Goal: Task Accomplishment & Management: Use online tool/utility

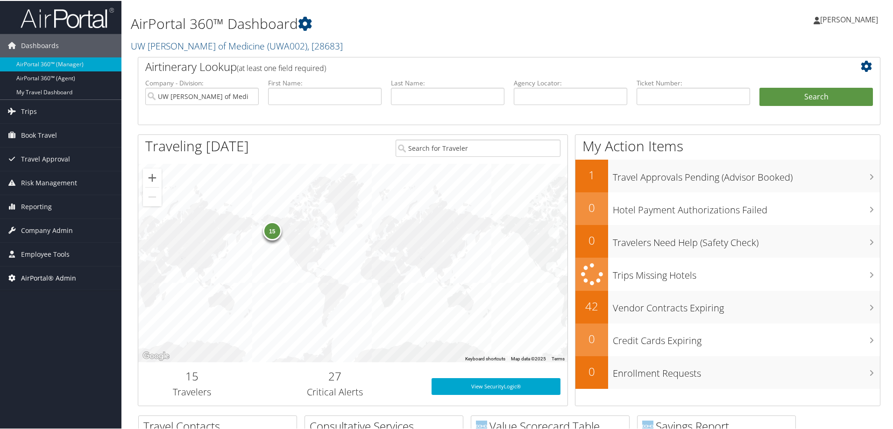
click at [54, 285] on span "AirPortal® Admin" at bounding box center [48, 277] width 55 height 23
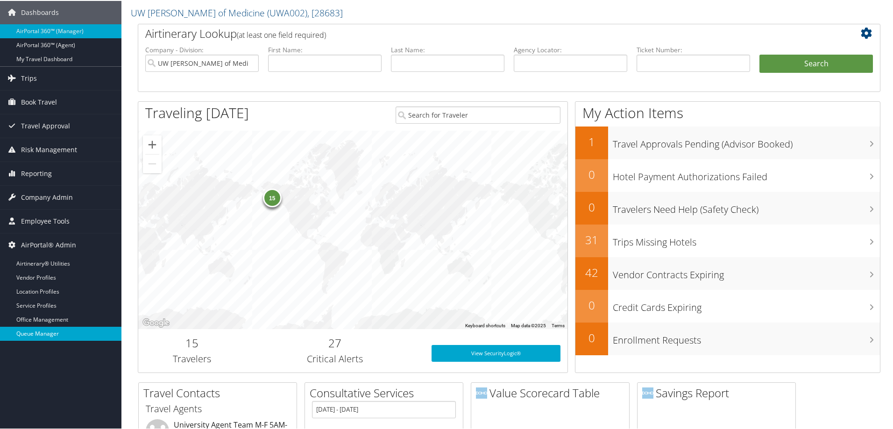
scroll to position [93, 0]
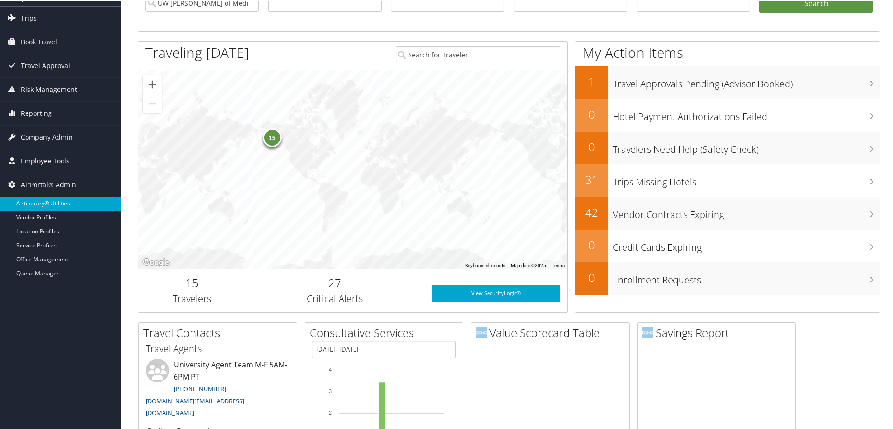
click at [64, 207] on link "Airtinerary® Utilities" at bounding box center [60, 203] width 121 height 14
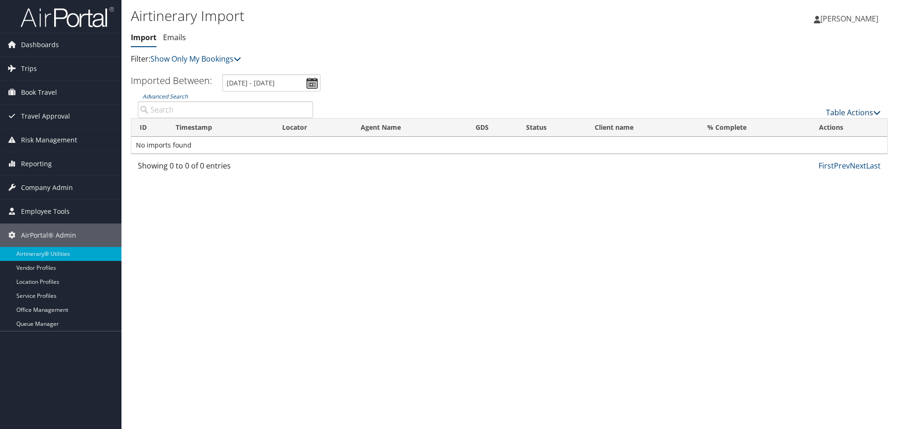
click at [854, 113] on link "Table Actions" at bounding box center [853, 112] width 55 height 10
click at [807, 147] on link "Import Itinerary" at bounding box center [822, 143] width 123 height 16
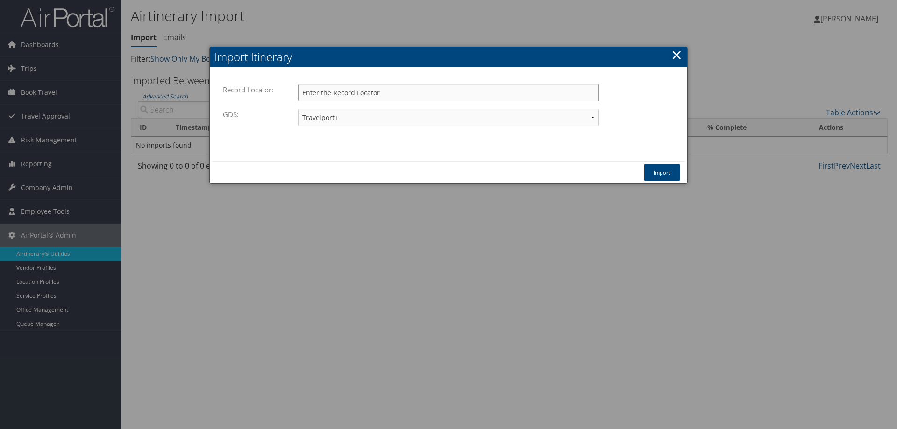
click at [336, 98] on input "Record Locator:" at bounding box center [448, 92] width 301 height 17
paste input "DK3CCB"
type input "DK3CCB"
click at [663, 178] on button "Import" at bounding box center [662, 172] width 36 height 17
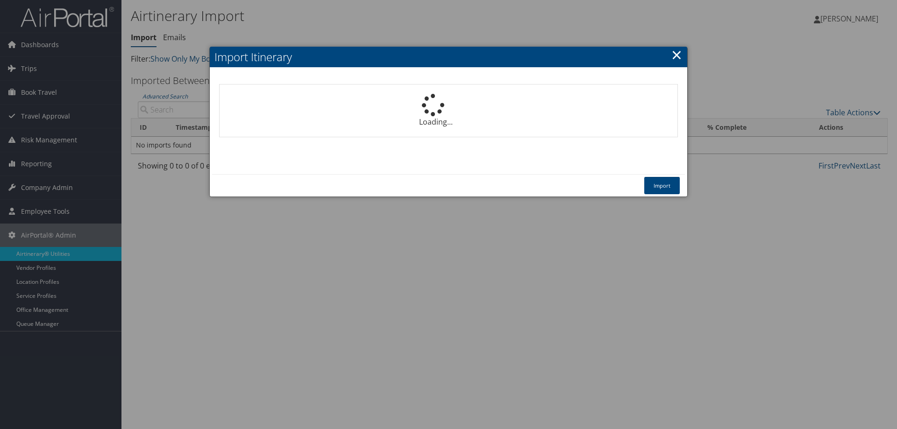
select select "1P"
